Goal: Task Accomplishment & Management: Manage account settings

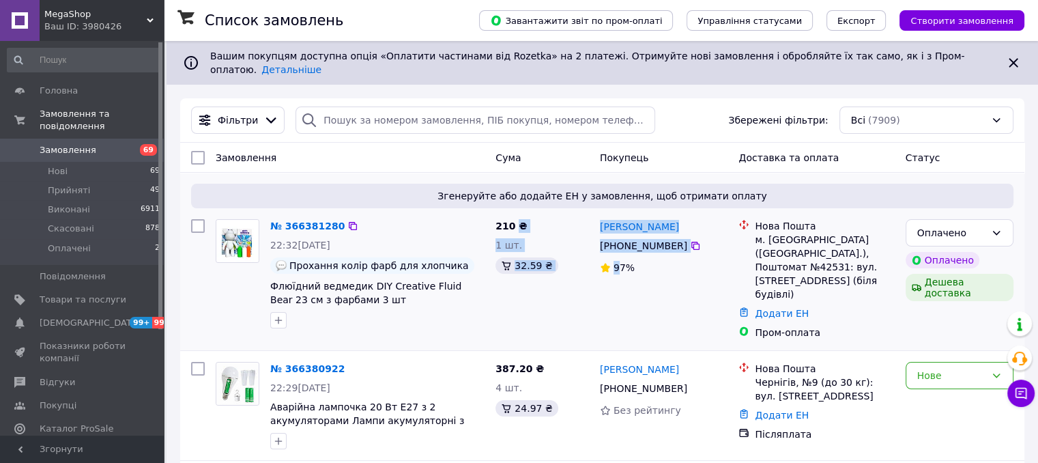
drag, startPoint x: 514, startPoint y: 203, endPoint x: 645, endPoint y: 282, distance: 152.2
click at [645, 282] on div "№ 366381280 22:32[DATE] Прохання колір фарб для хлопчика Флюїдний ведмедик DIY …" at bounding box center [603, 279] width 834 height 131
click at [950, 227] on div "Оплачено" at bounding box center [952, 232] width 68 height 15
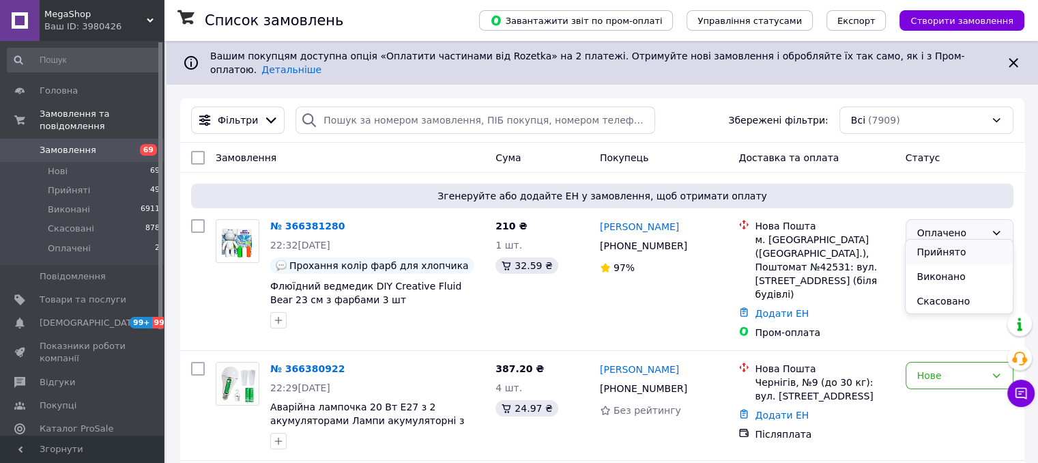
click at [946, 250] on li "Прийнято" at bounding box center [959, 252] width 107 height 25
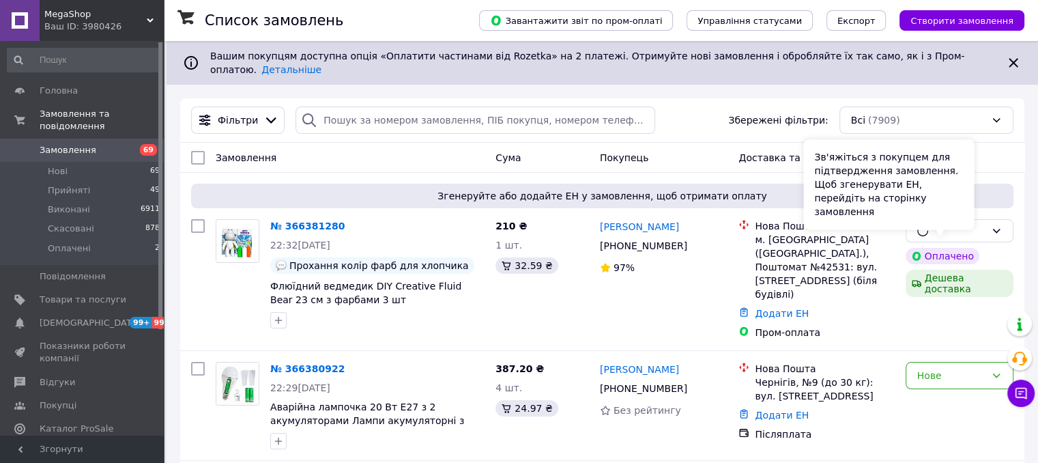
scroll to position [152, 0]
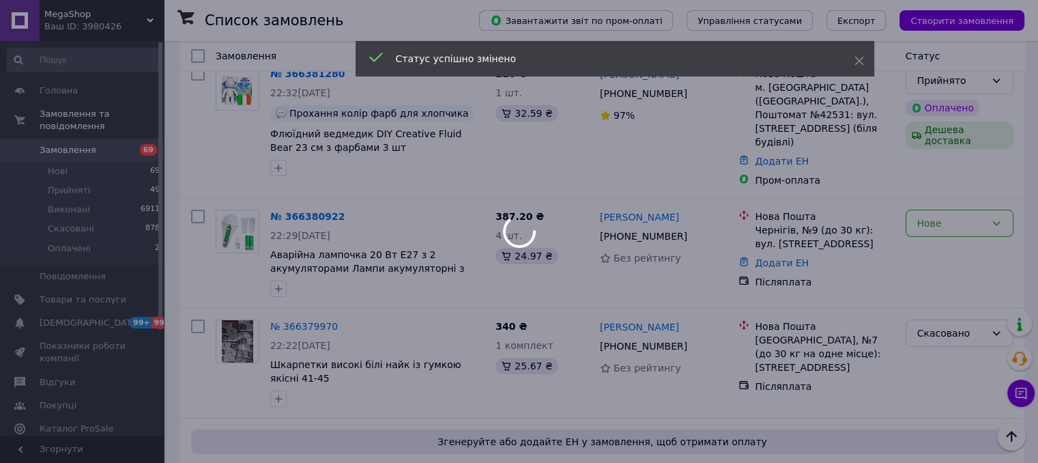
click at [959, 223] on div at bounding box center [519, 231] width 1038 height 463
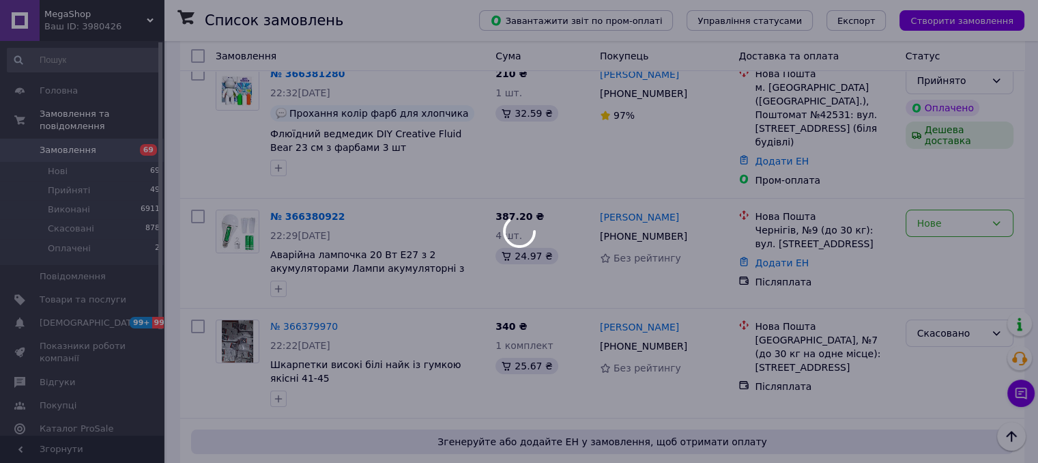
click at [959, 223] on div at bounding box center [519, 231] width 1038 height 463
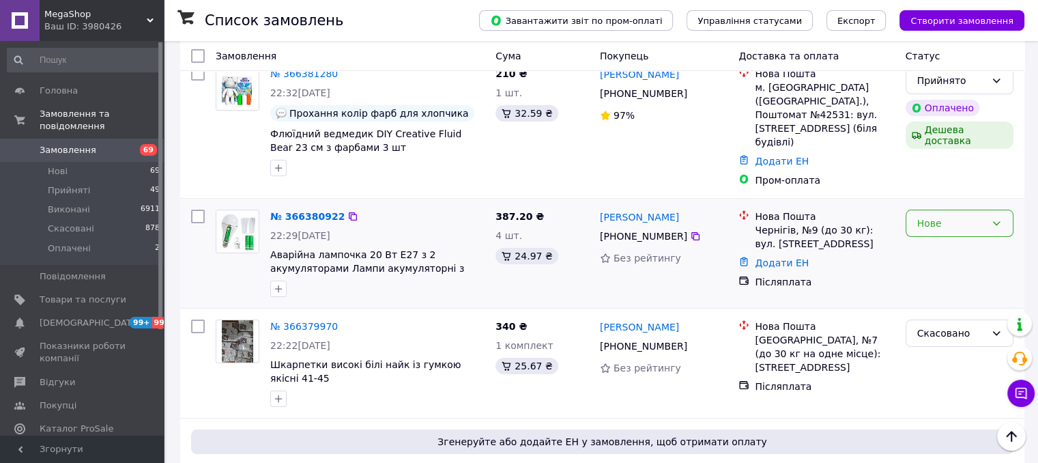
drag, startPoint x: 959, startPoint y: 223, endPoint x: 958, endPoint y: 194, distance: 28.7
click at [958, 204] on div "Нове" at bounding box center [960, 253] width 119 height 98
click at [958, 210] on div "Нове" at bounding box center [960, 223] width 108 height 27
click at [939, 237] on li "Прийнято" at bounding box center [959, 231] width 107 height 25
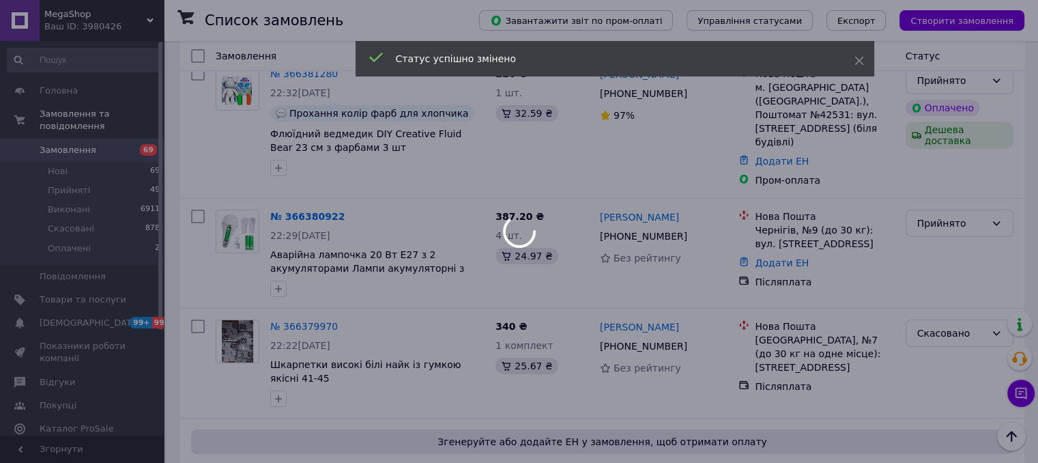
scroll to position [371, 0]
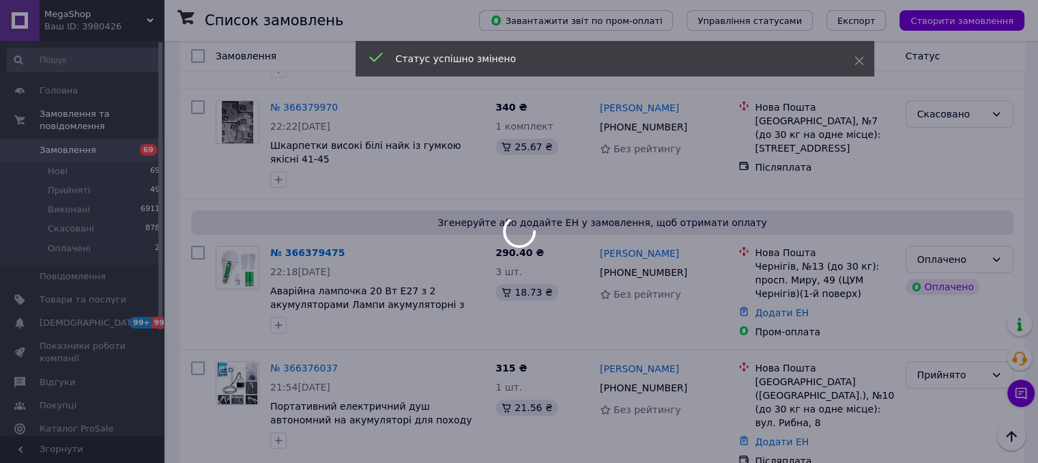
click at [939, 237] on div at bounding box center [519, 231] width 1038 height 463
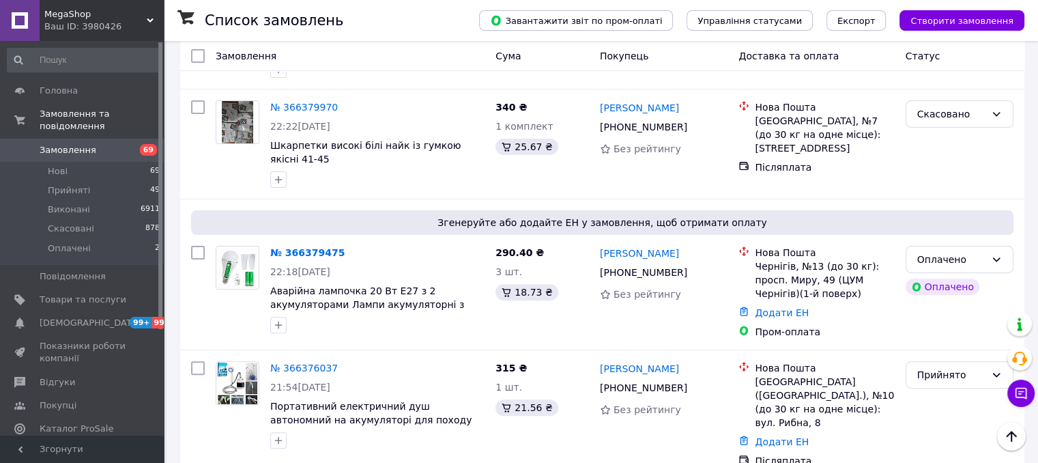
click at [939, 252] on div "Оплачено" at bounding box center [952, 259] width 68 height 15
click at [936, 270] on li "Прийнято" at bounding box center [959, 268] width 107 height 25
click at [79, 423] on span "Каталог ProSale" at bounding box center [77, 429] width 74 height 12
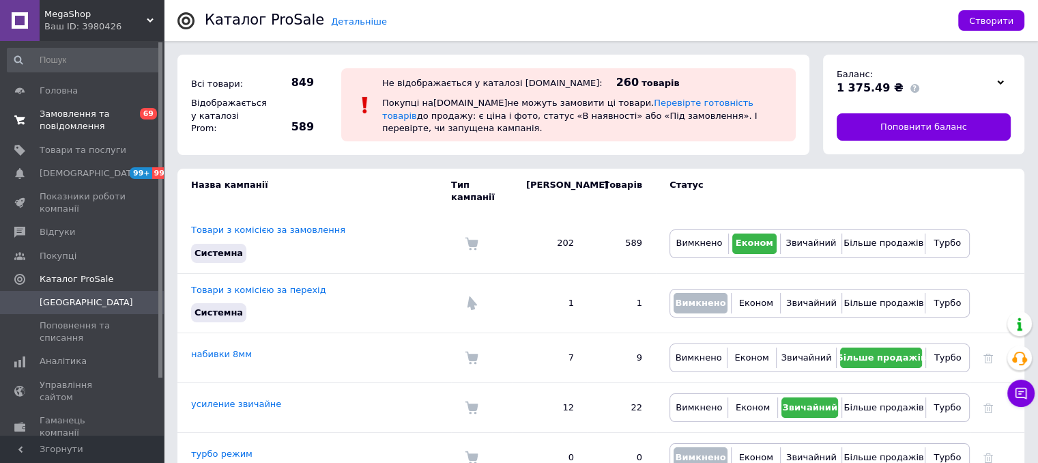
click at [79, 115] on span "Замовлення та повідомлення" at bounding box center [83, 120] width 87 height 25
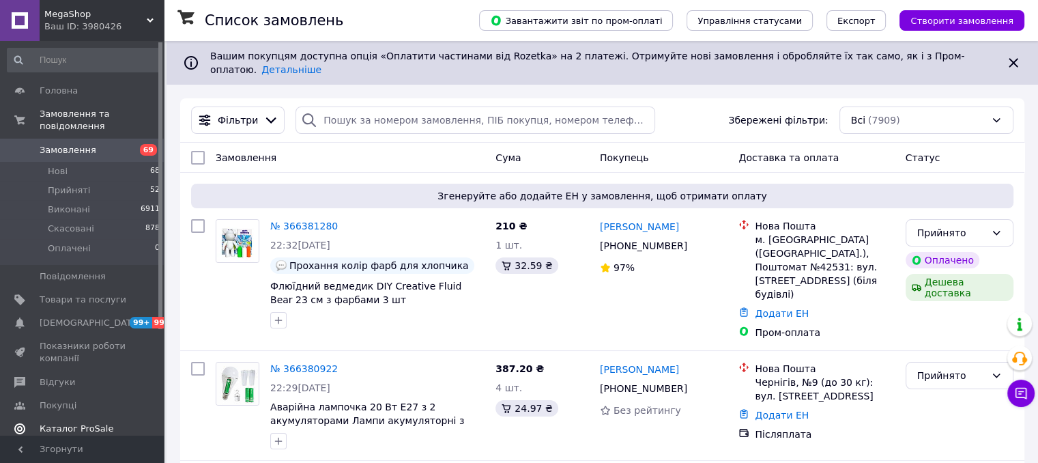
click at [71, 423] on span "Каталог ProSale" at bounding box center [77, 429] width 74 height 12
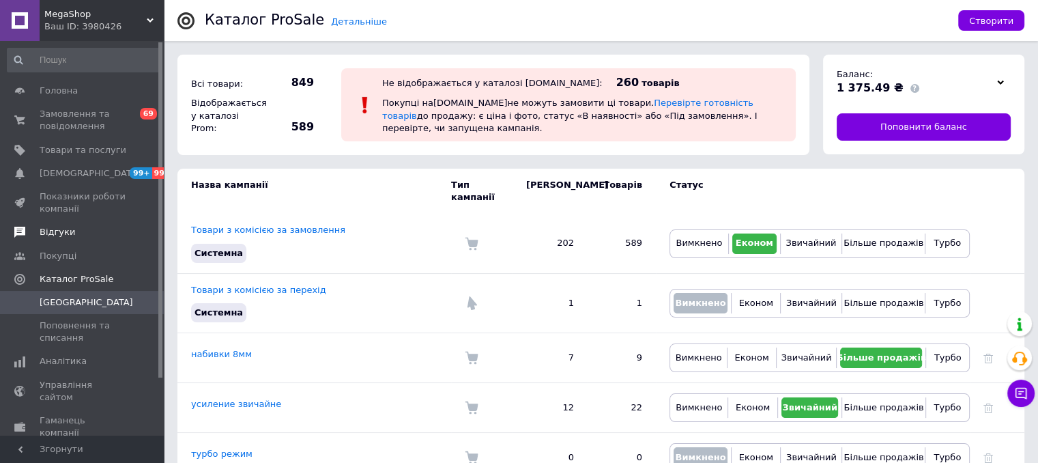
click at [61, 237] on span "Відгуки" at bounding box center [58, 232] width 36 height 12
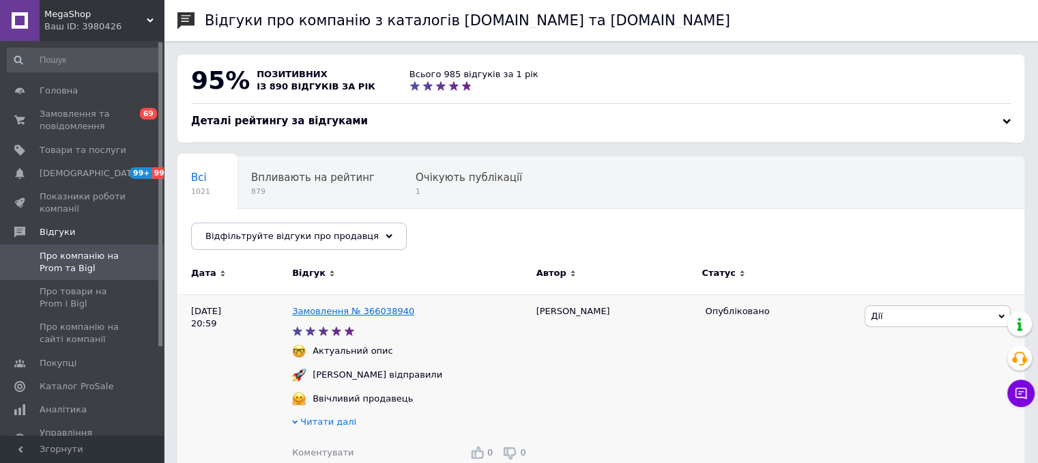
click at [338, 309] on link "Замовлення № 366038940" at bounding box center [353, 311] width 122 height 10
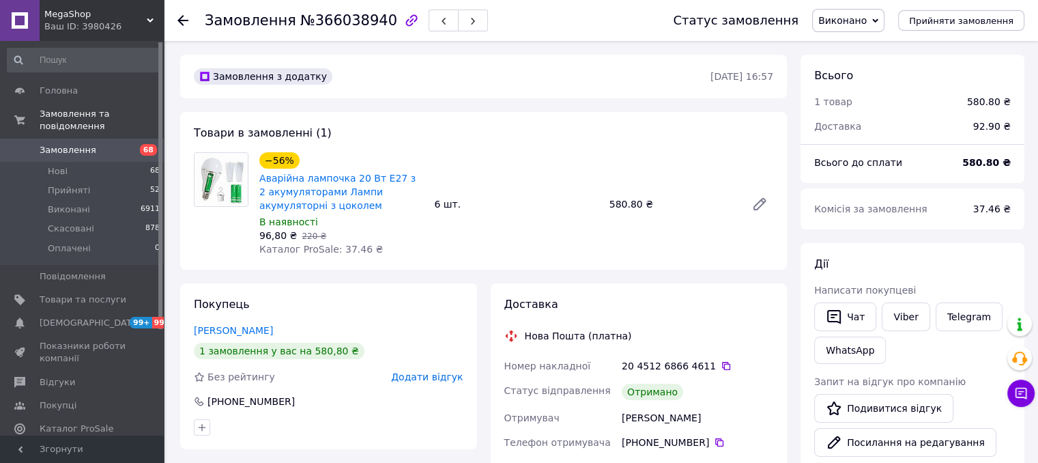
click at [75, 144] on span "Замовлення" at bounding box center [68, 150] width 57 height 12
